Goal: Transaction & Acquisition: Purchase product/service

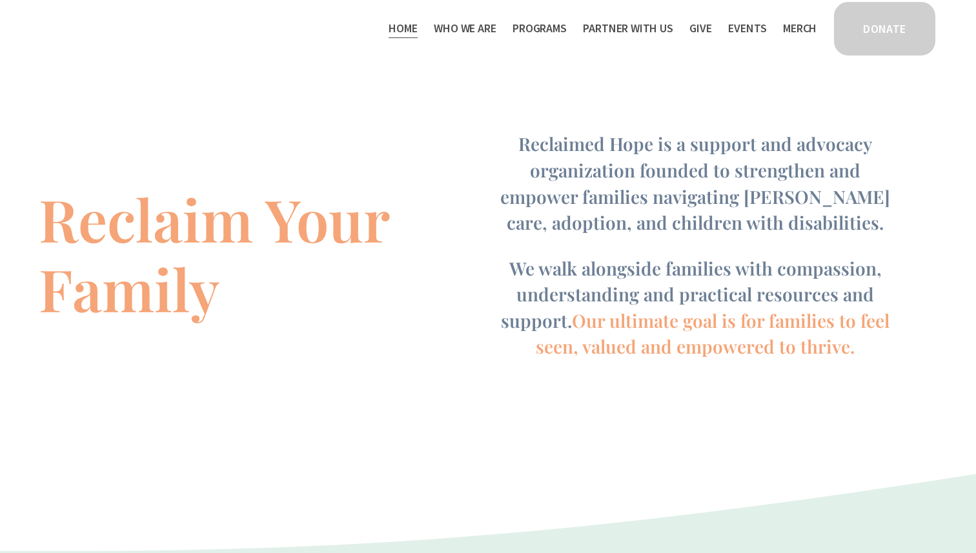
scroll to position [391, 0]
click at [461, 29] on span "Who We Are" at bounding box center [465, 28] width 62 height 19
click at [748, 28] on link "Events" at bounding box center [747, 28] width 38 height 21
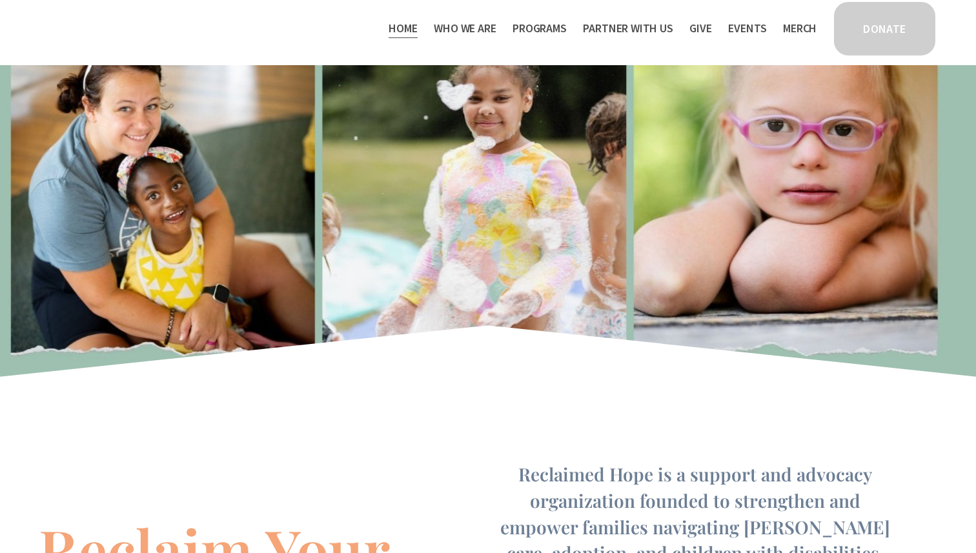
scroll to position [0, 0]
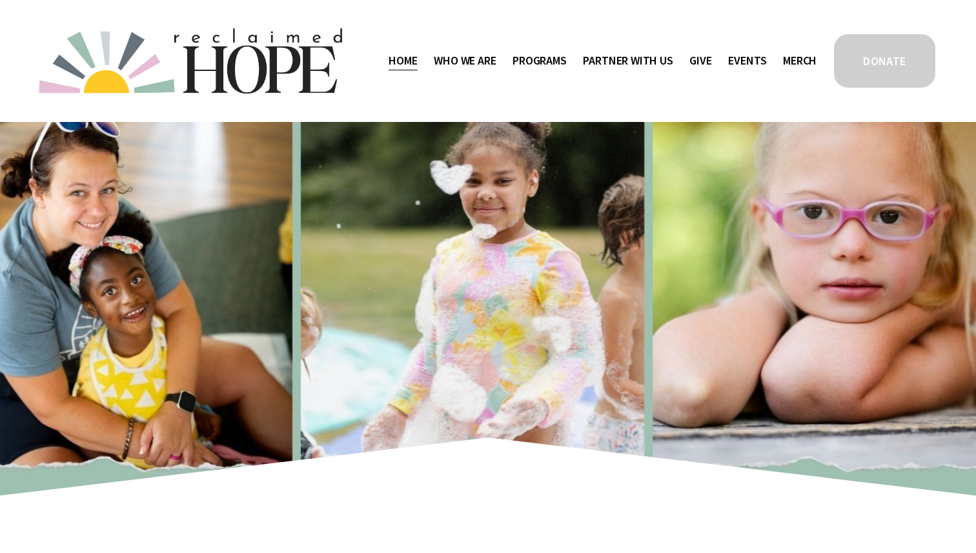
click at [901, 66] on link "DONATE" at bounding box center [884, 60] width 105 height 57
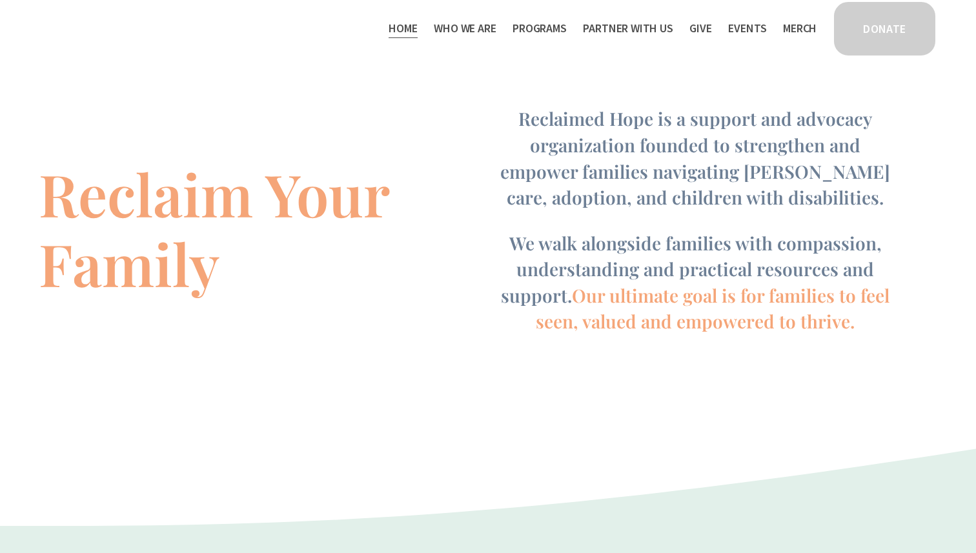
scroll to position [424, 0]
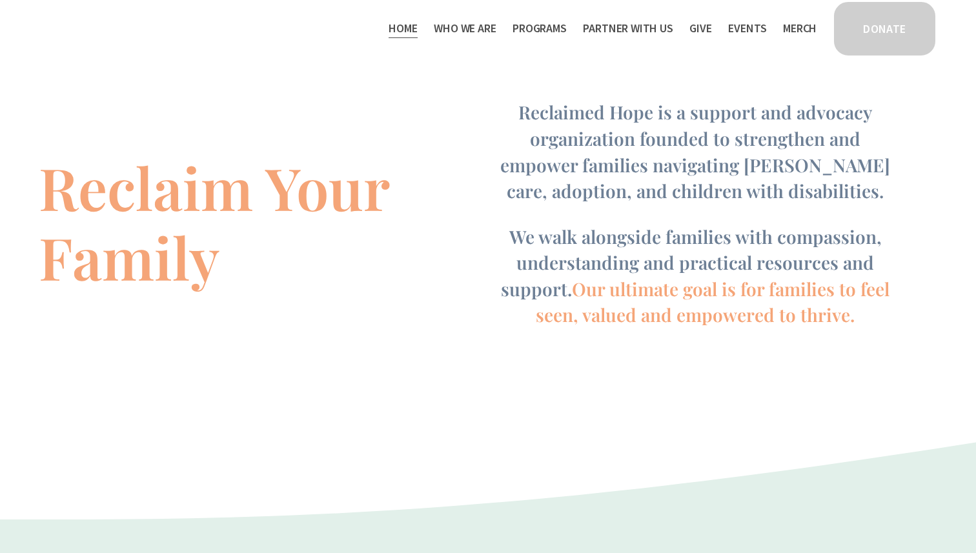
click at [744, 25] on link "Events" at bounding box center [747, 28] width 38 height 21
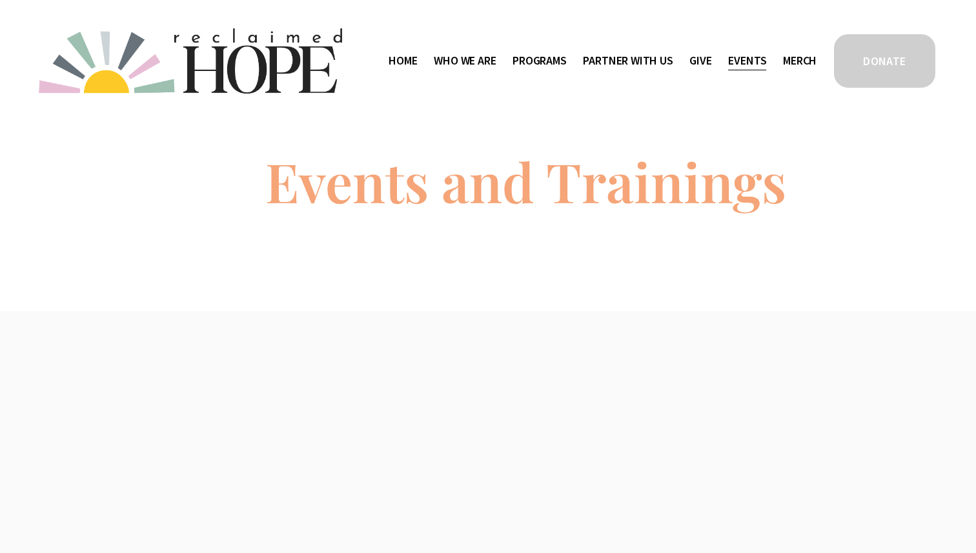
click at [796, 59] on link "Merch" at bounding box center [800, 60] width 34 height 21
click at [403, 56] on link "Home" at bounding box center [403, 60] width 28 height 21
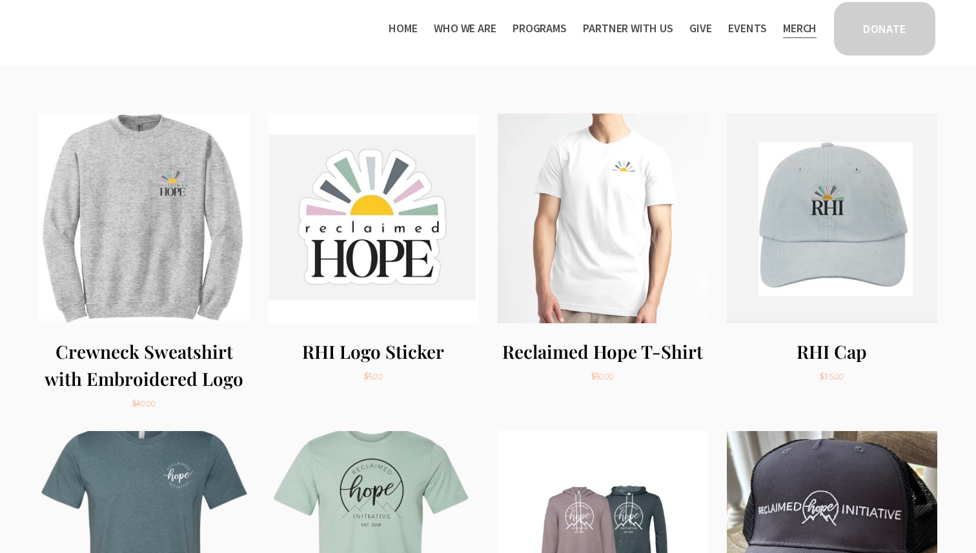
scroll to position [193, 0]
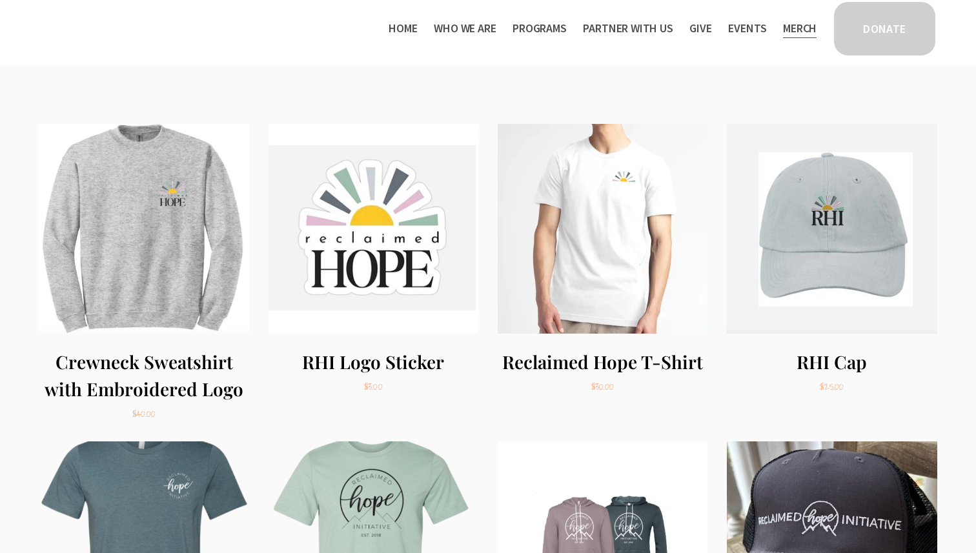
click at [143, 218] on img "Crewneck Sweatshirt with Embroidered Logo" at bounding box center [144, 229] width 210 height 210
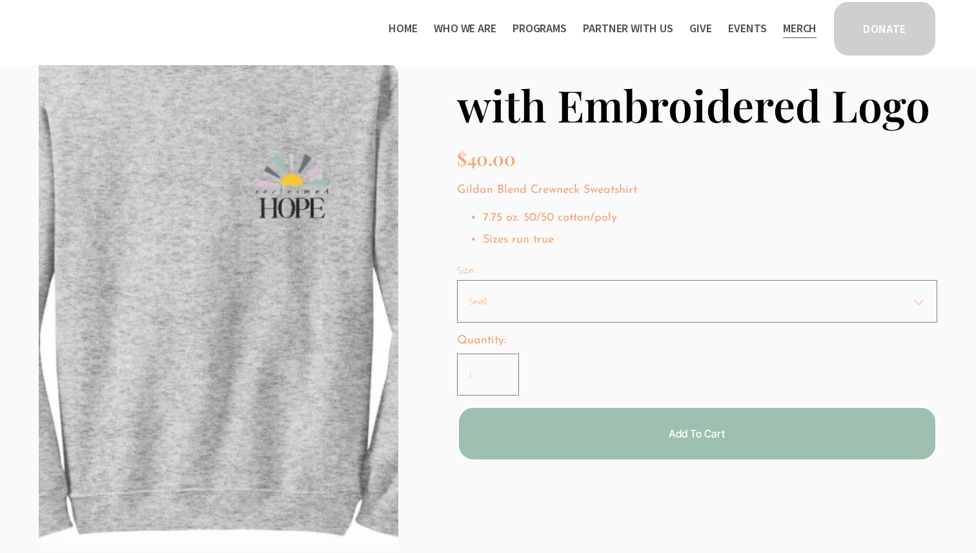
scroll to position [118, 0]
click at [538, 292] on select "Small Medium Large XLarge 2XL 3XL 4XL" at bounding box center [697, 301] width 480 height 43
select select "Large"
click at [457, 280] on select "Small Medium Large XLarge 2XL 3XL 4XL" at bounding box center [697, 301] width 480 height 43
click at [549, 427] on div "Add To Cart Added!" at bounding box center [697, 433] width 418 height 13
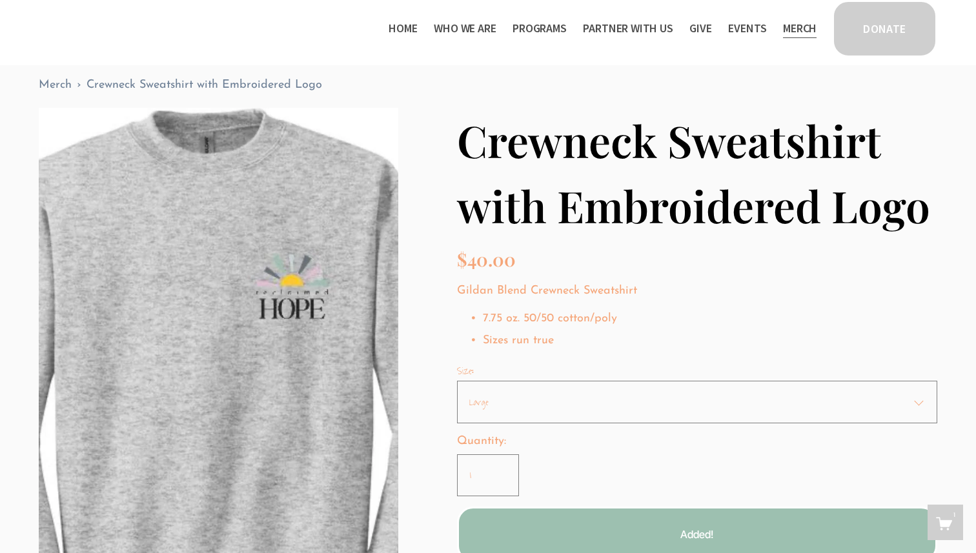
scroll to position [0, 0]
